Goal: Task Accomplishment & Management: Manage account settings

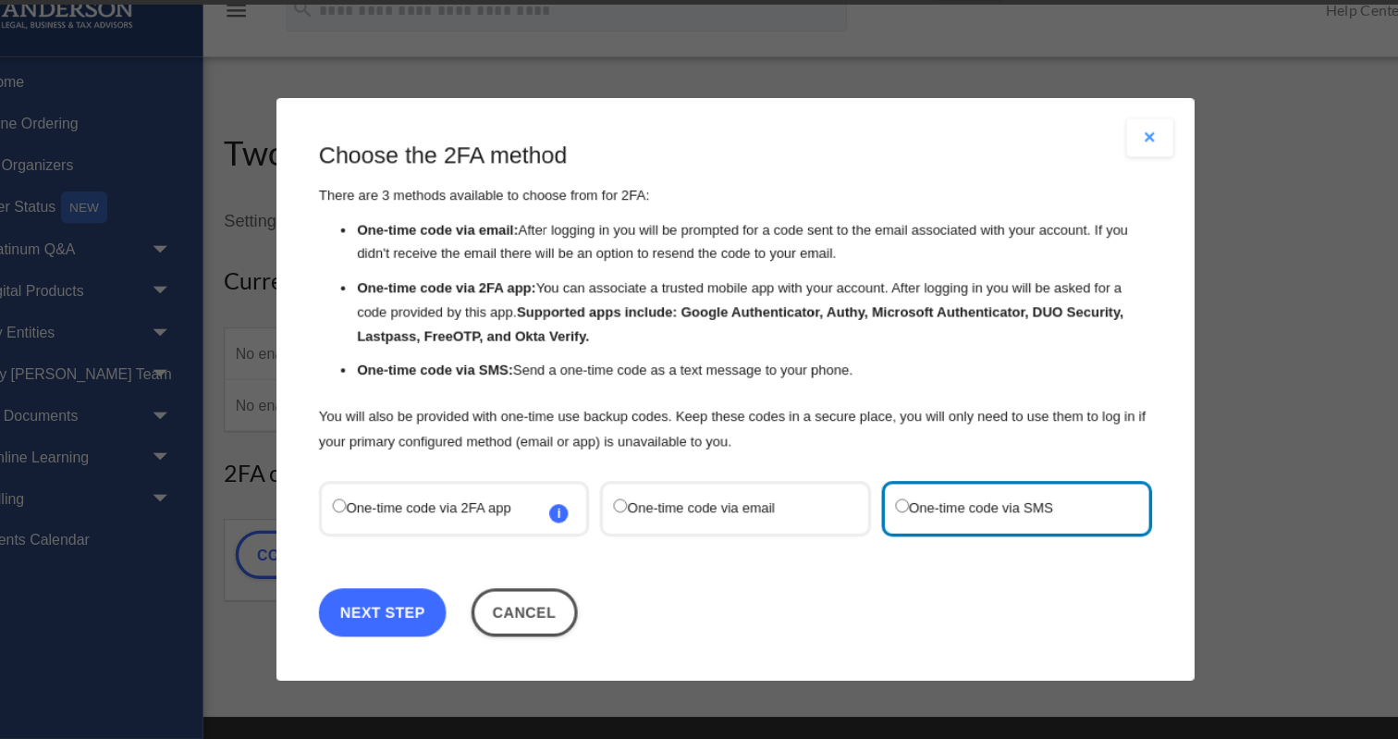
click at [386, 566] on link "Next Step" at bounding box center [389, 565] width 112 height 43
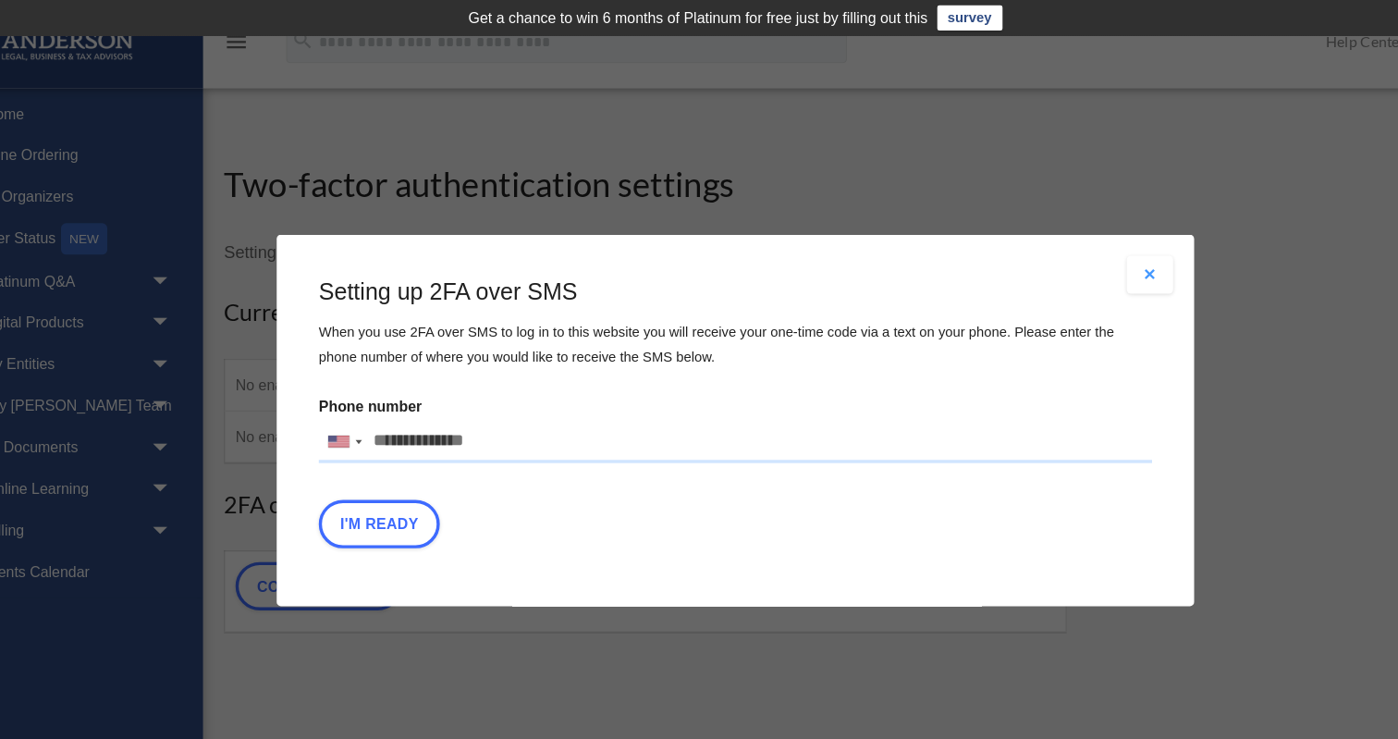
click at [408, 399] on input "Phone number [GEOGRAPHIC_DATA] +1 [GEOGRAPHIC_DATA] +44 [GEOGRAPHIC_DATA] (‫[GE…" at bounding box center [699, 388] width 733 height 37
type input "**********"
click at [391, 452] on button "I'm Ready" at bounding box center [386, 460] width 106 height 43
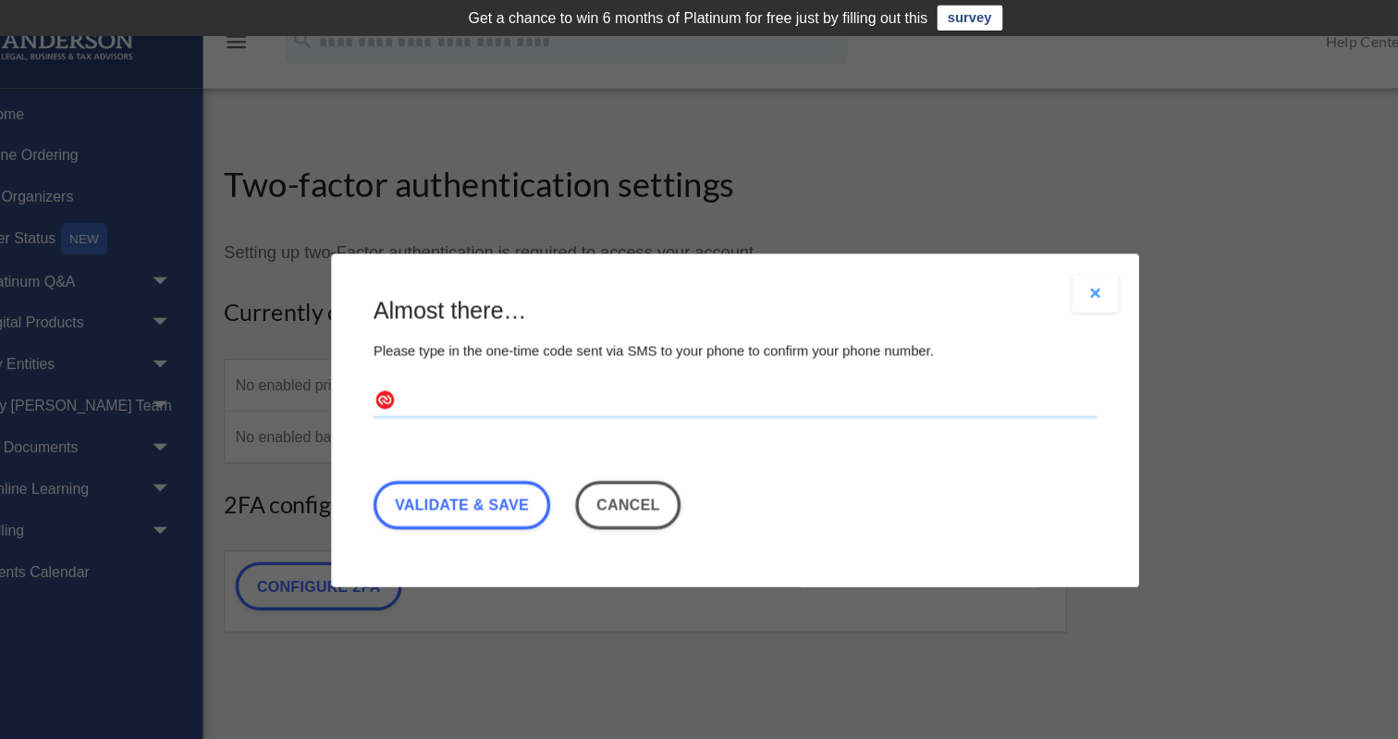
click at [413, 337] on div "Almost there… Please type in the one-time code sent via SMS to your phone to co…" at bounding box center [699, 367] width 636 height 215
click at [414, 337] on div "Almost there… Please type in the one-time code sent via SMS to your phone to co…" at bounding box center [699, 367] width 636 height 215
drag, startPoint x: 414, startPoint y: 337, endPoint x: 388, endPoint y: 348, distance: 29.0
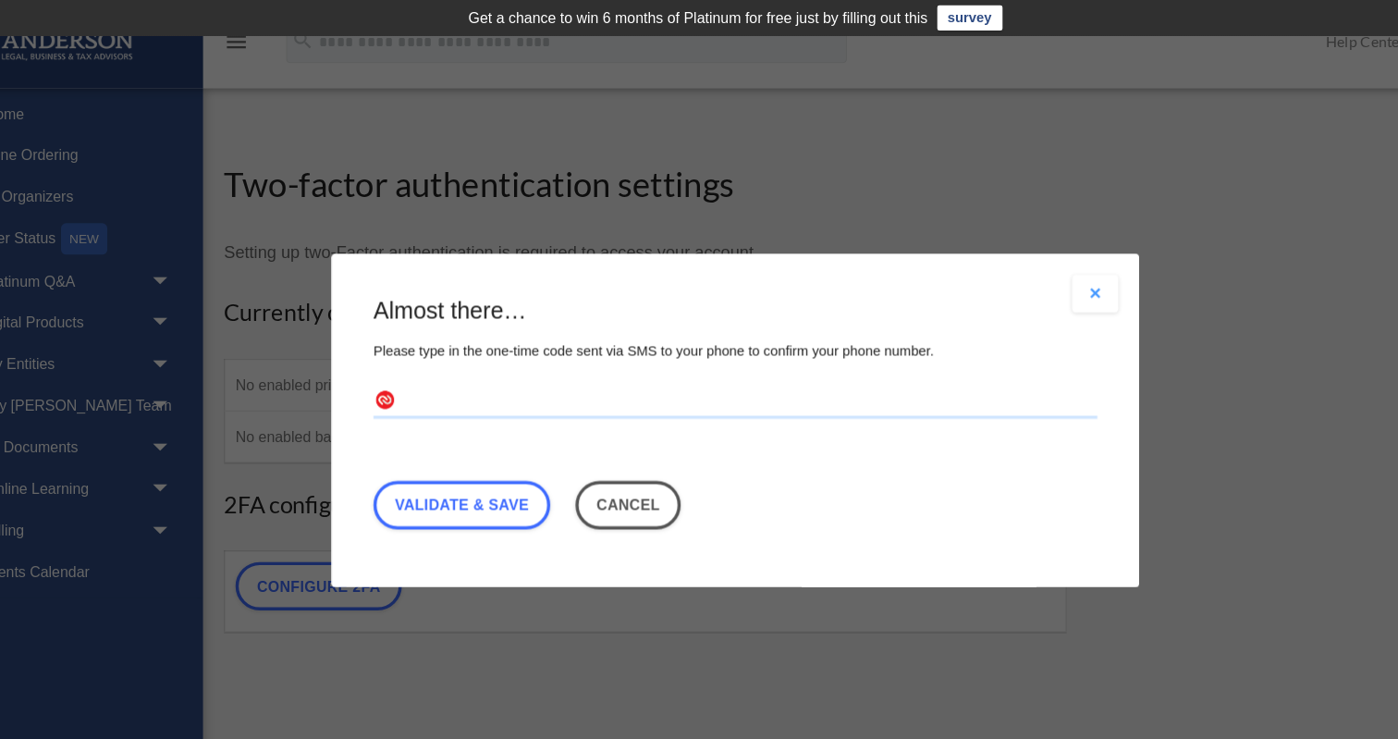
click at [414, 338] on div "Almost there… Please type in the one-time code sent via SMS to your phone to co…" at bounding box center [699, 367] width 636 height 215
click at [425, 349] on input "text" at bounding box center [699, 354] width 636 height 30
type input "******"
click at [468, 435] on link "Validate & Save" at bounding box center [458, 444] width 155 height 43
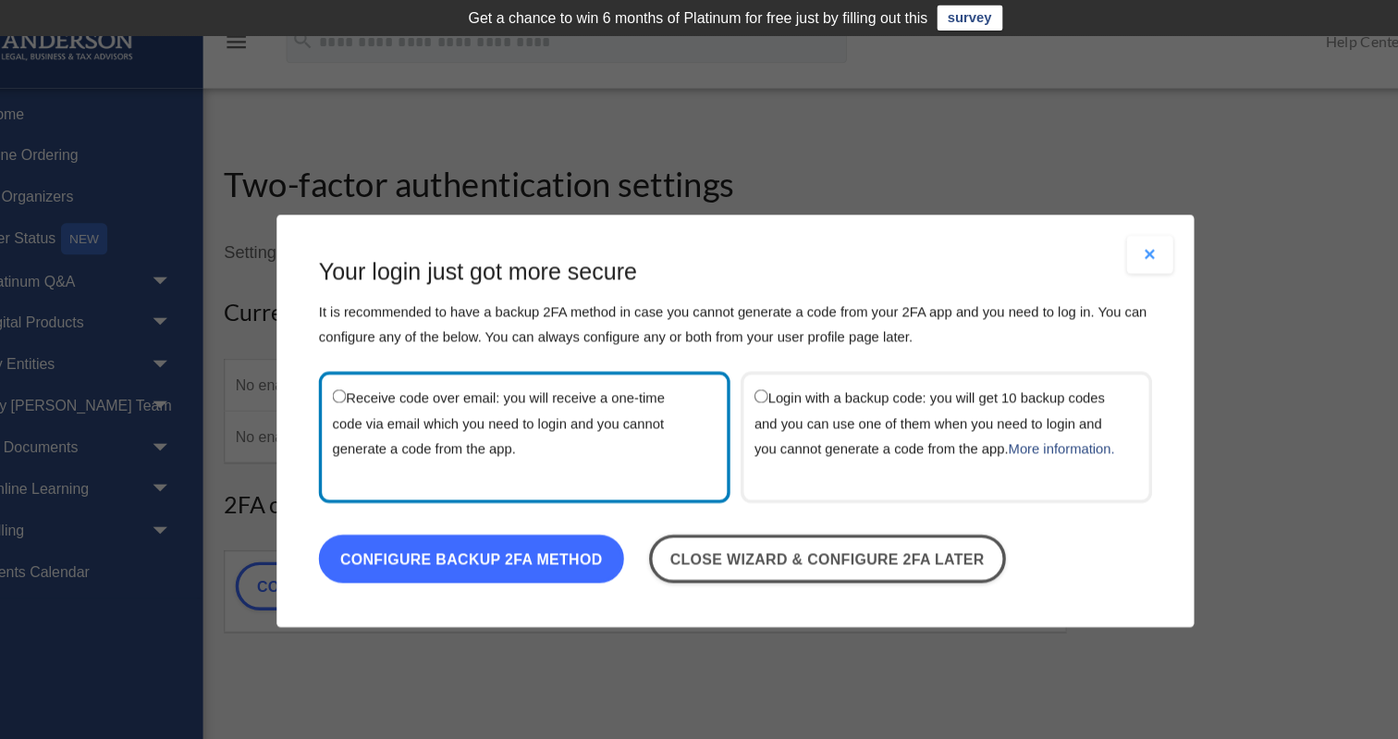
click at [532, 493] on link "Configure backup 2FA method" at bounding box center [467, 490] width 268 height 43
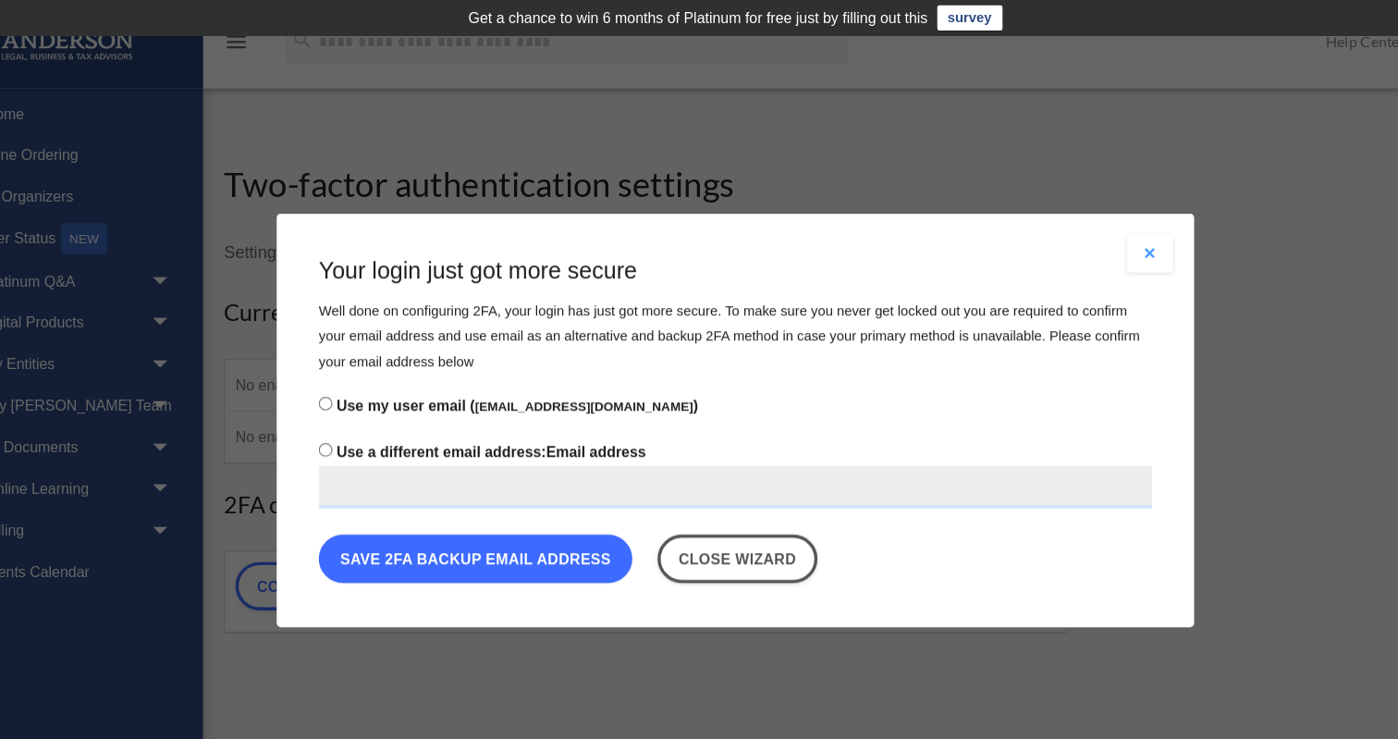
click at [463, 487] on button "Save 2FA backup email address" at bounding box center [471, 491] width 276 height 43
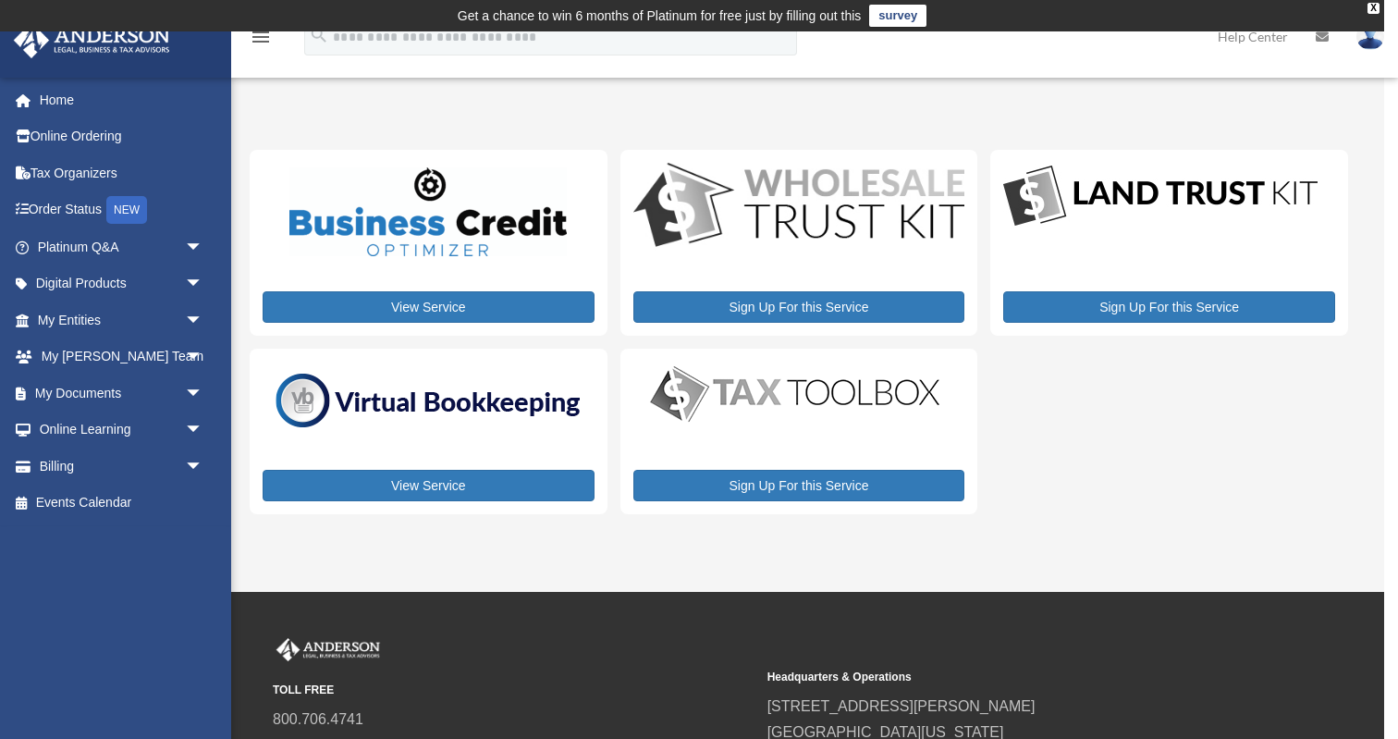
click at [812, 323] on div "Sign Up For this Service" at bounding box center [800, 242] width 358 height 185
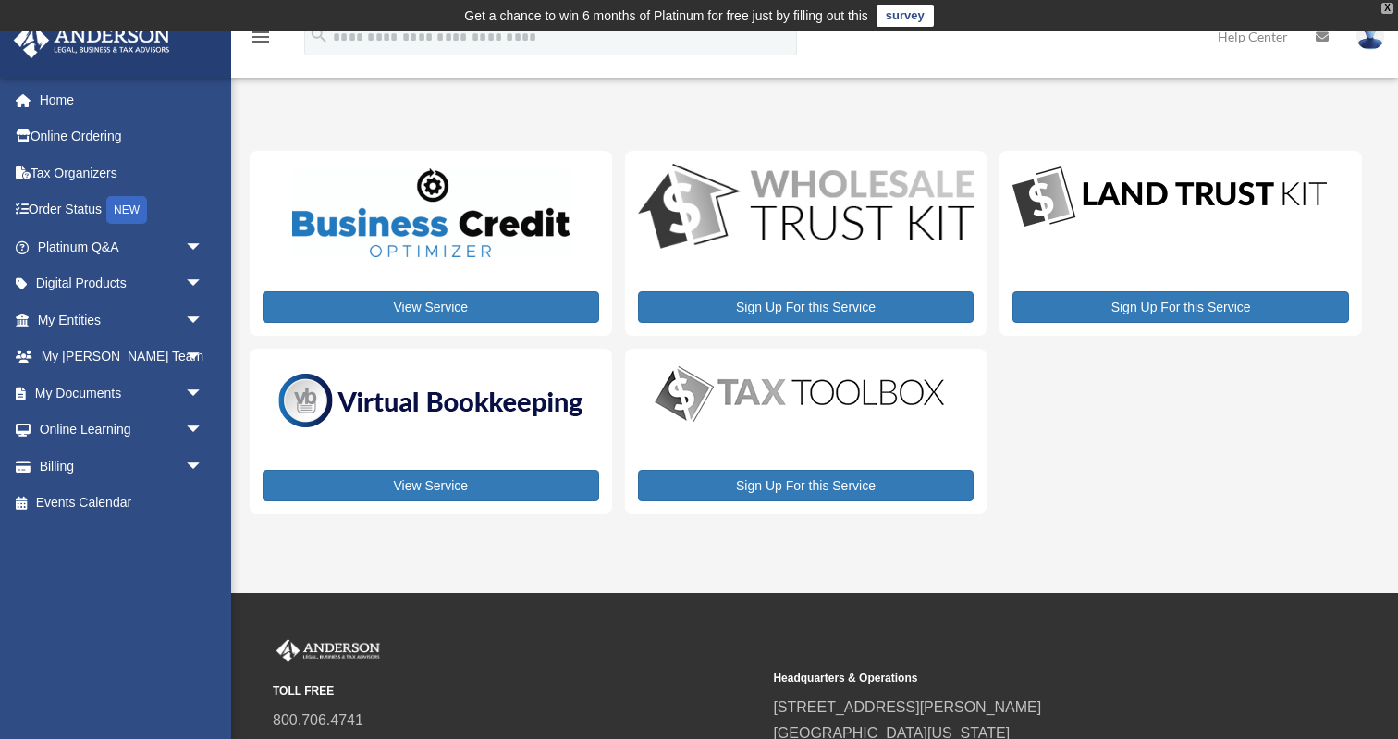
click at [1390, 6] on div "X" at bounding box center [1388, 8] width 12 height 11
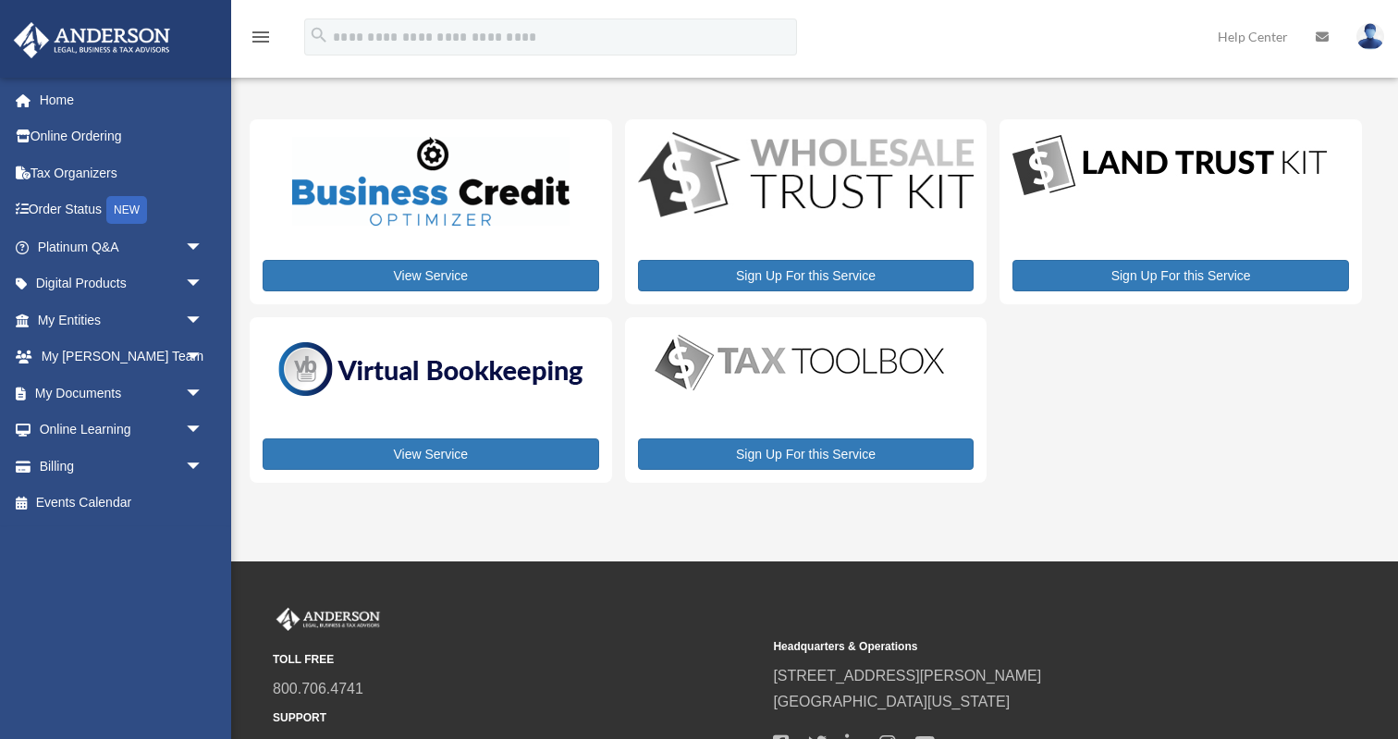
click at [255, 30] on icon "menu" at bounding box center [261, 37] width 22 height 22
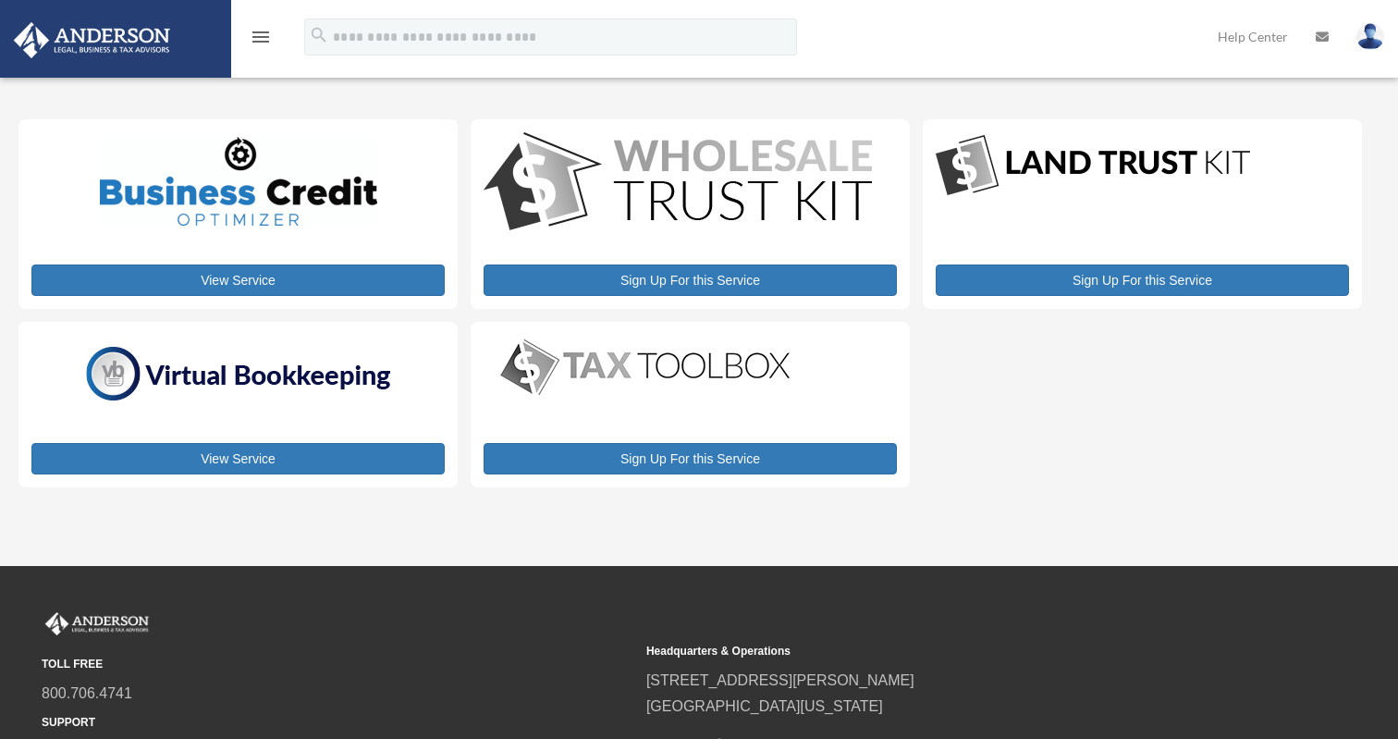
click at [1380, 43] on img at bounding box center [1371, 36] width 28 height 27
click at [1319, 38] on icon at bounding box center [1322, 37] width 13 height 13
click at [1220, 29] on link "Help Center" at bounding box center [1253, 36] width 98 height 73
click at [1372, 39] on img at bounding box center [1371, 36] width 28 height 27
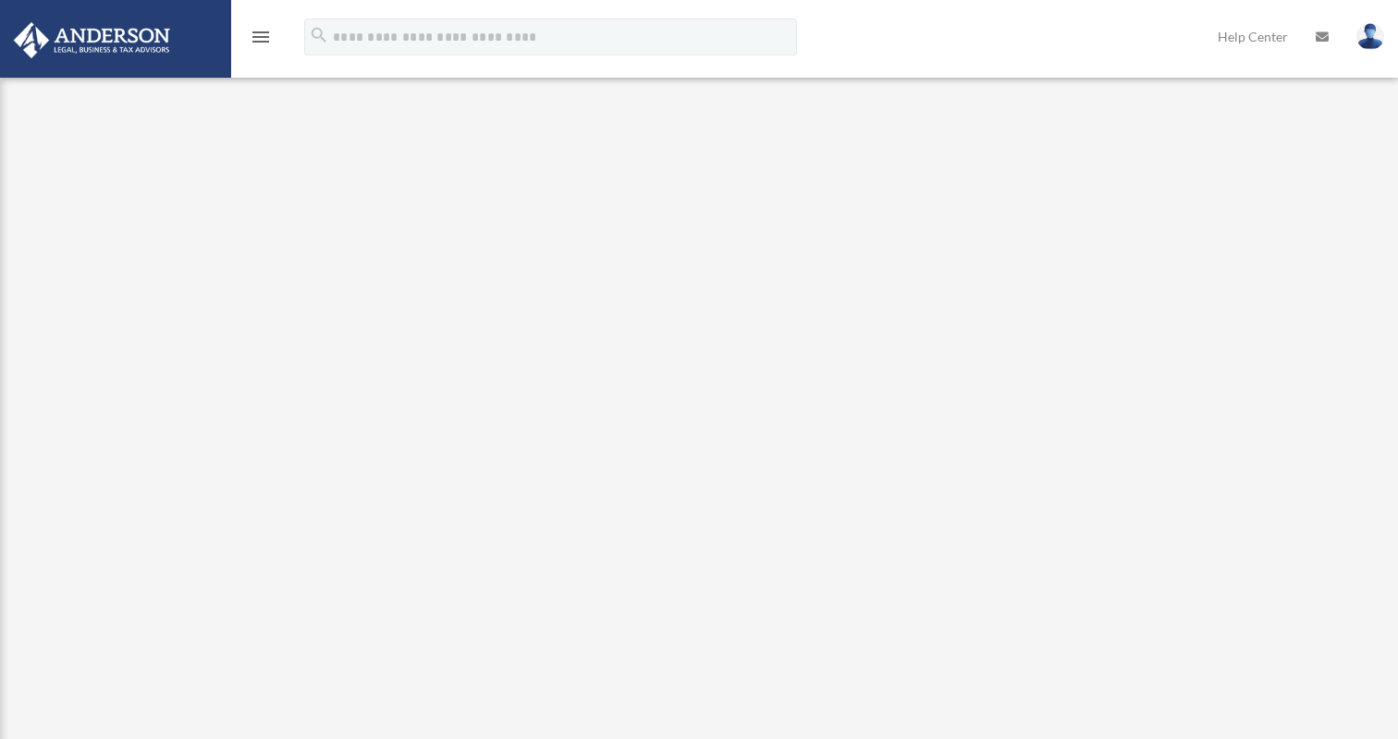
click at [260, 34] on icon "menu" at bounding box center [261, 37] width 22 height 22
click at [1372, 45] on img at bounding box center [1371, 36] width 28 height 27
click at [262, 38] on icon "menu" at bounding box center [261, 37] width 22 height 22
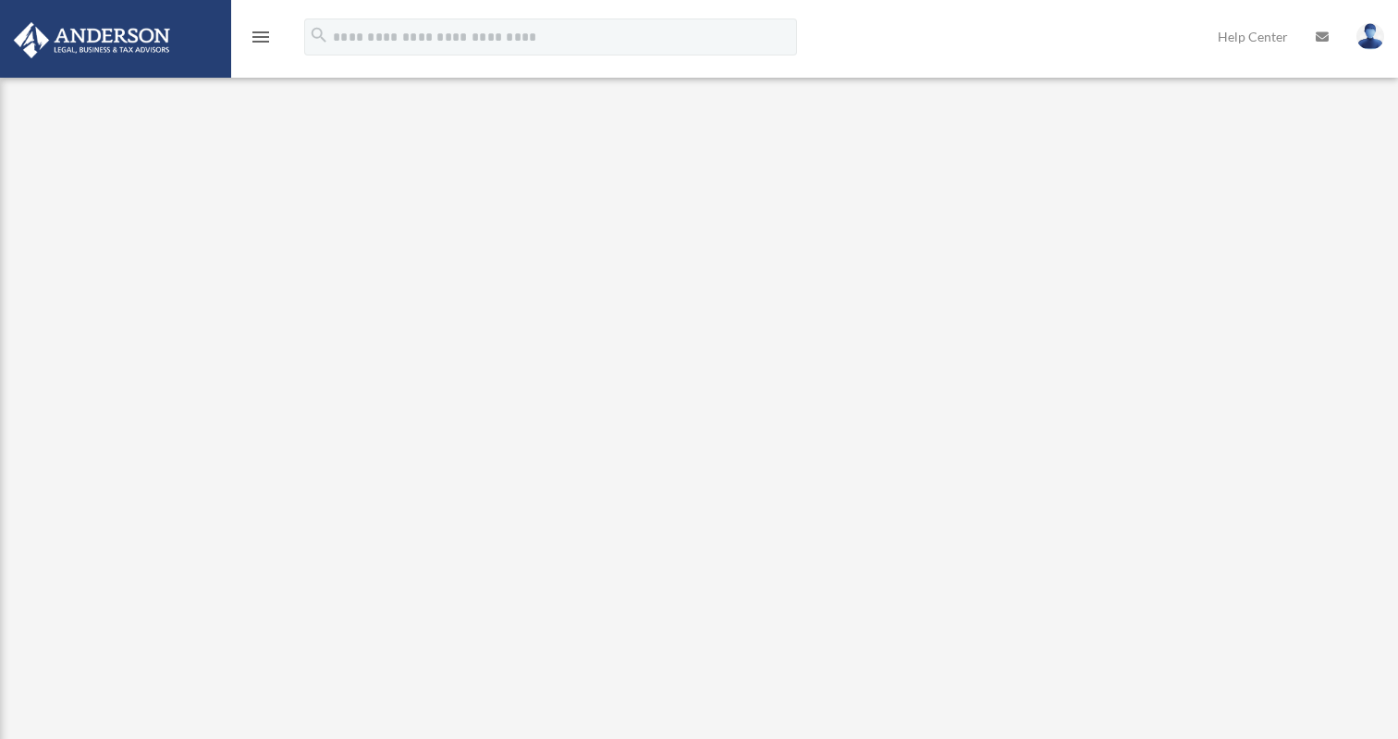
click at [266, 39] on icon "menu" at bounding box center [261, 37] width 22 height 22
click at [125, 38] on img at bounding box center [91, 40] width 167 height 36
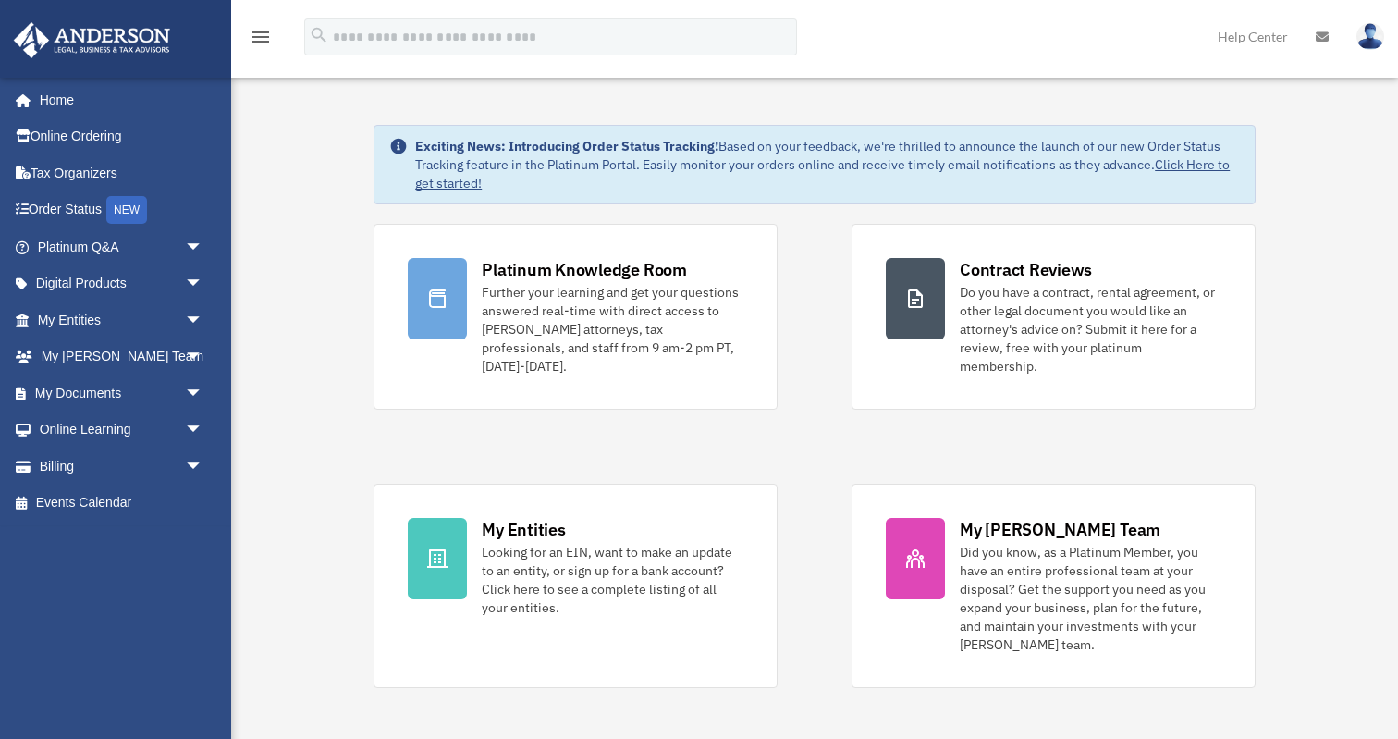
click at [1379, 40] on img at bounding box center [1371, 36] width 28 height 27
click at [1376, 36] on img at bounding box center [1371, 36] width 28 height 27
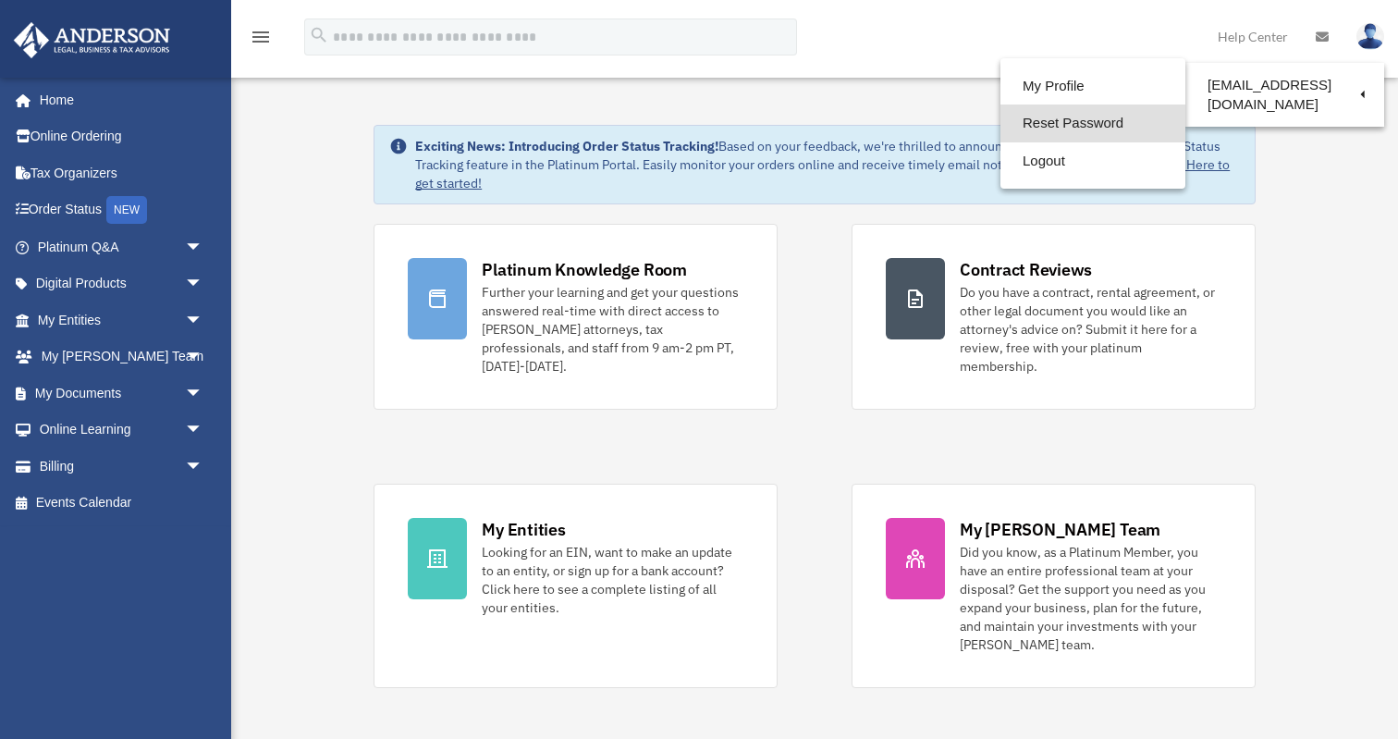
click at [1074, 121] on link "Reset Password" at bounding box center [1093, 124] width 185 height 38
